Goal: Navigation & Orientation: Understand site structure

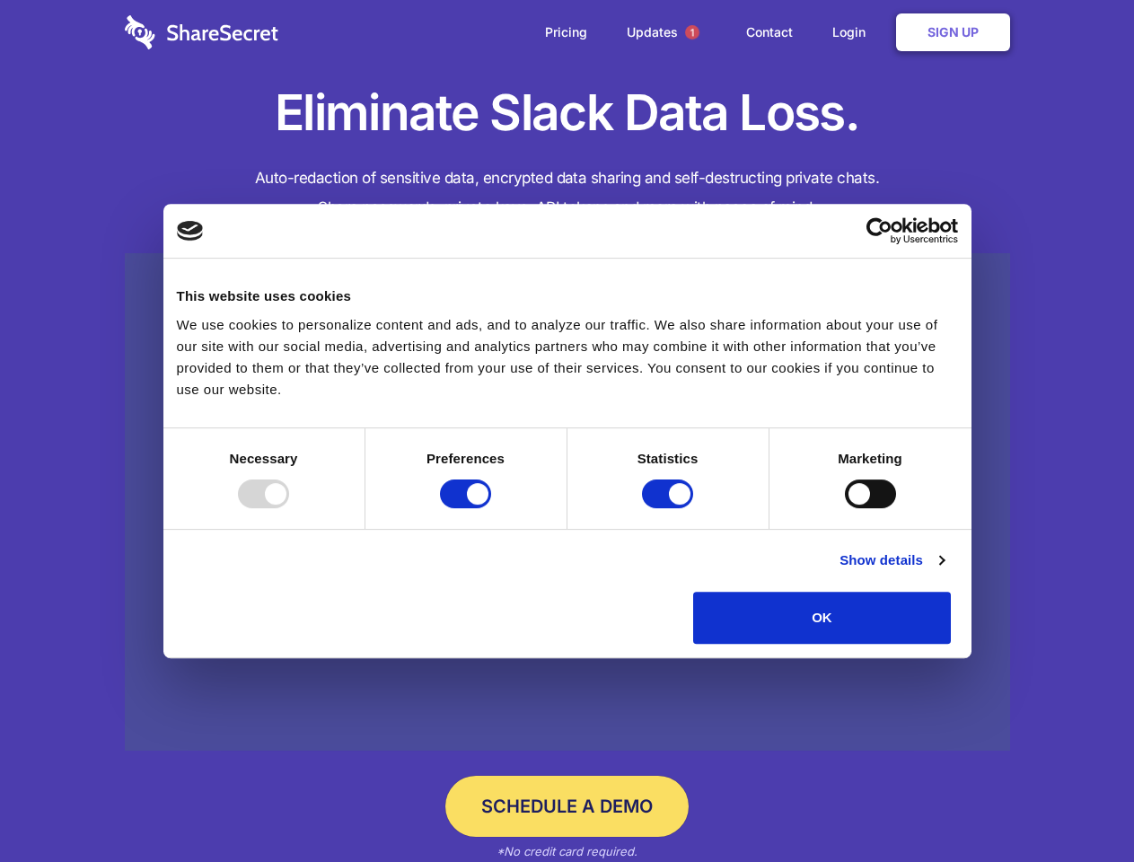
click at [289, 508] on div at bounding box center [263, 494] width 51 height 29
click at [491, 508] on input "Preferences" at bounding box center [465, 494] width 51 height 29
checkbox input "false"
click at [670, 508] on input "Statistics" at bounding box center [667, 494] width 51 height 29
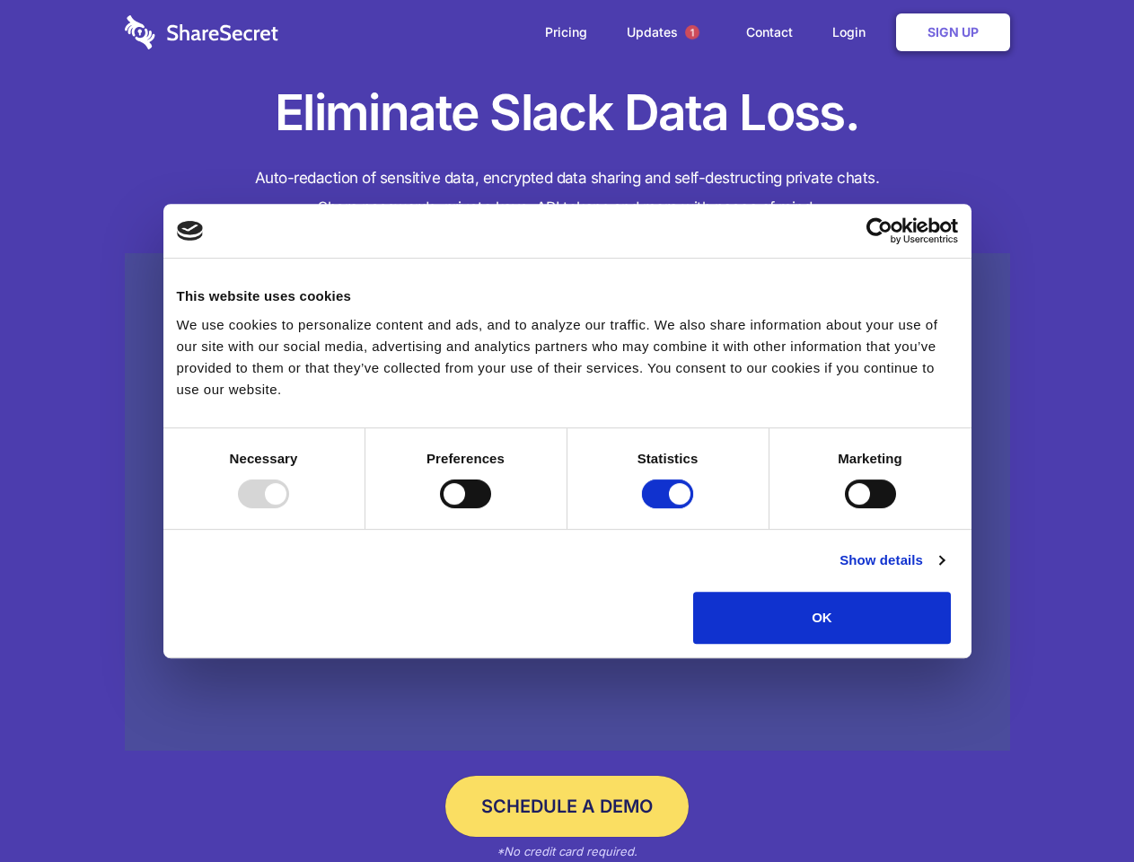
checkbox input "false"
click at [845, 508] on input "Marketing" at bounding box center [870, 494] width 51 height 29
checkbox input "true"
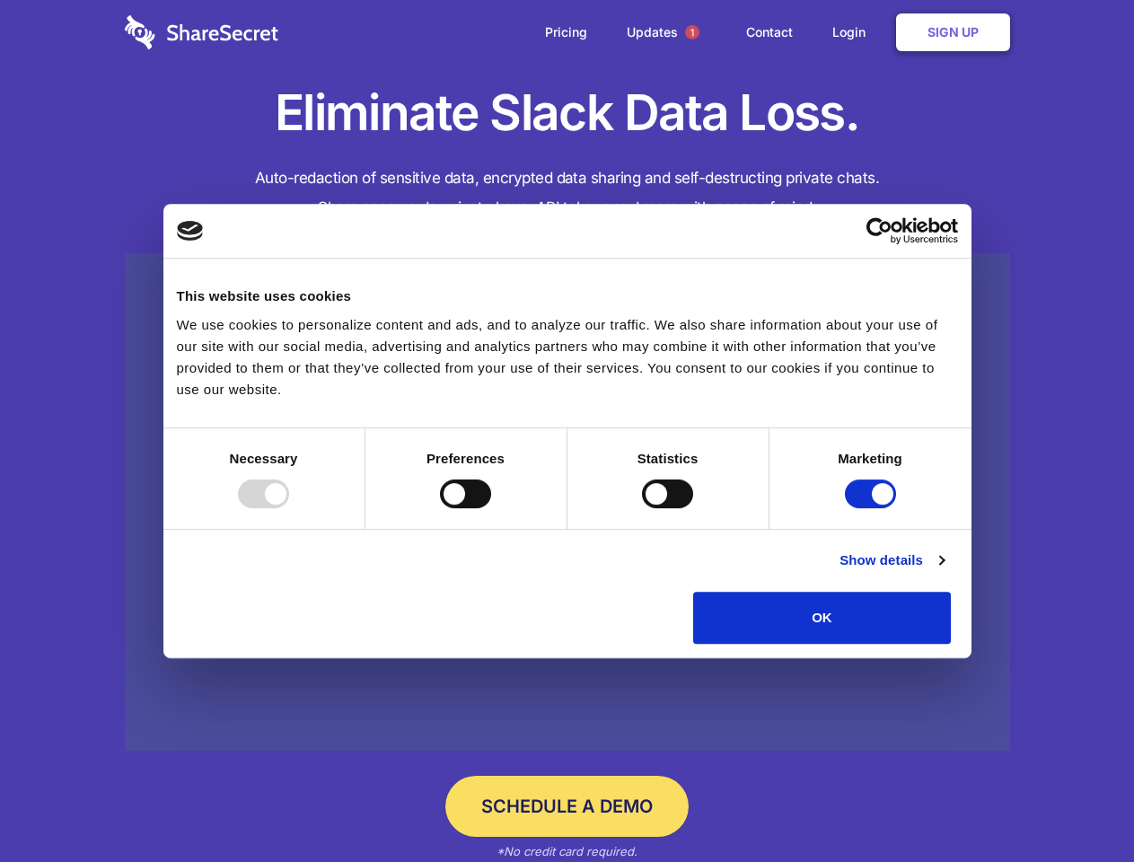
click at [944, 571] on link "Show details" at bounding box center [892, 561] width 104 height 22
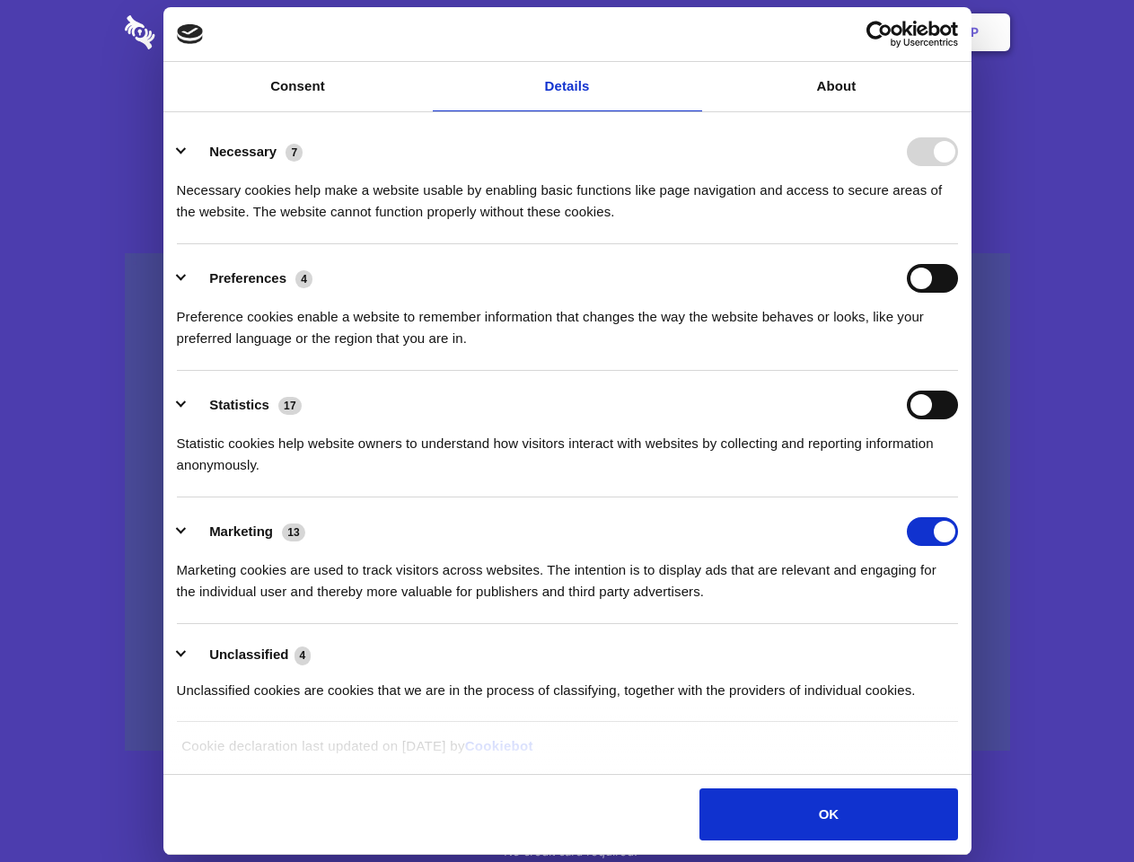
click at [958, 223] on div "Necessary cookies help make a website usable by enabling basic functions like p…" at bounding box center [567, 194] width 781 height 57
